Goal: Submit feedback/report problem

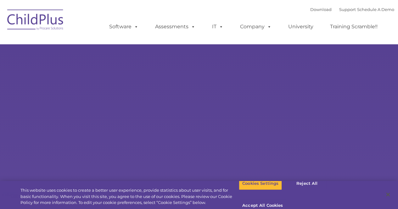
select select "MEDIUM"
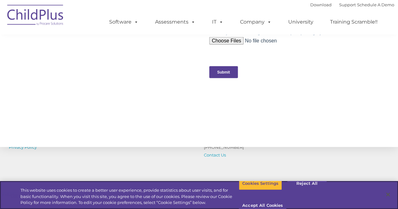
scroll to position [731, 0]
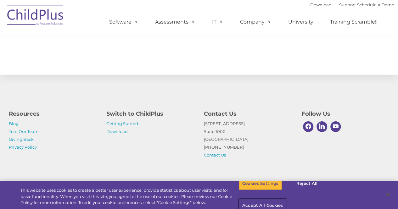
click at [286, 199] on button "Accept All Cookies" at bounding box center [262, 205] width 47 height 13
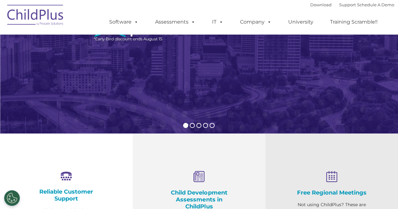
scroll to position [110, 0]
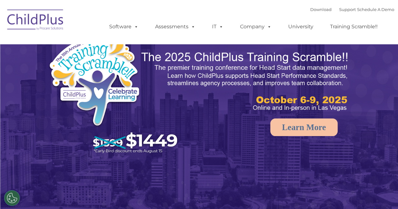
select select "MEDIUM"
